Goal: Navigation & Orientation: Find specific page/section

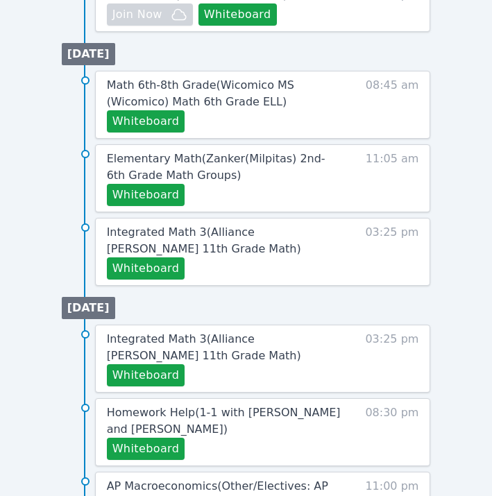
scroll to position [221, 0]
